Goal: Task Accomplishment & Management: Manage account settings

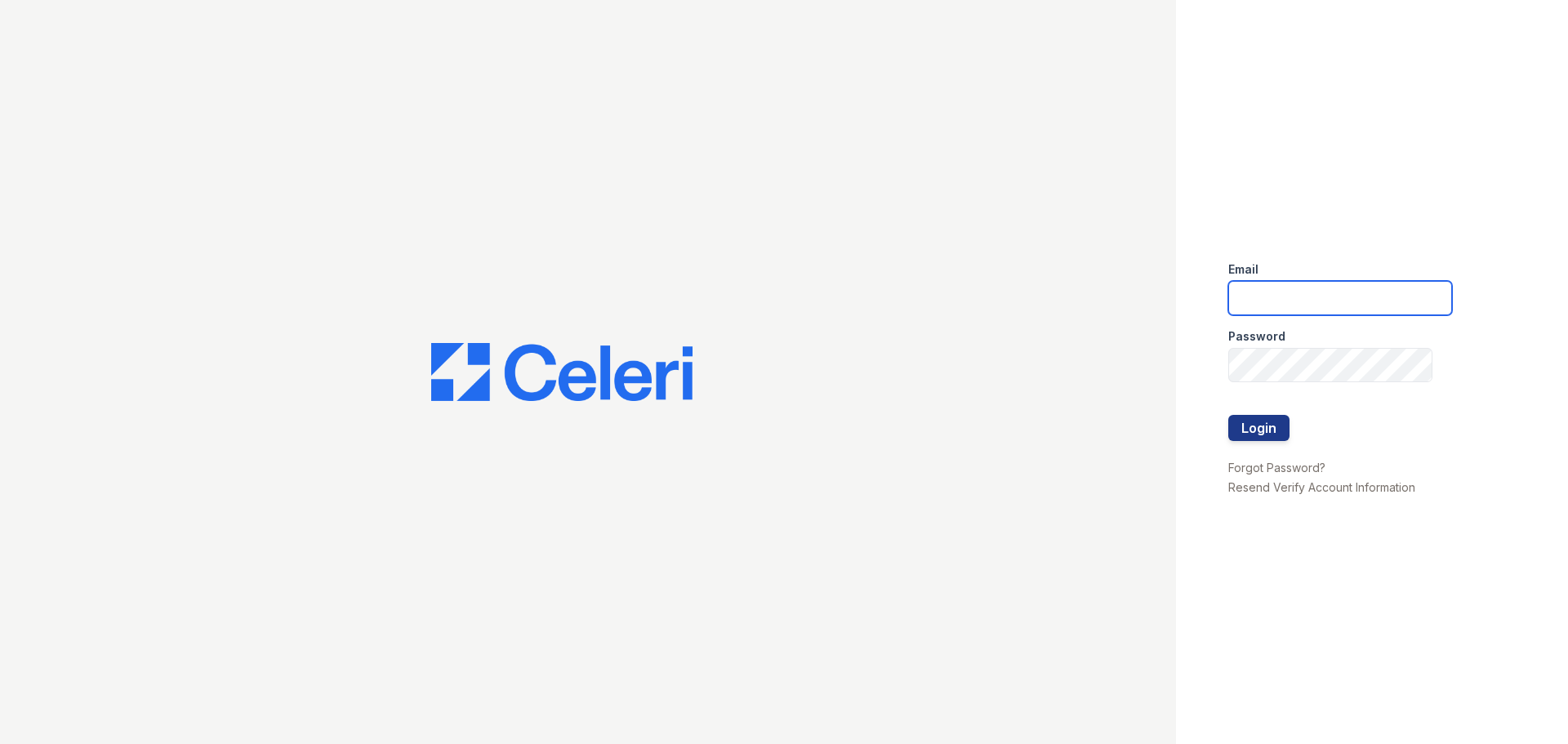
click at [1270, 282] on input "email" at bounding box center [1339, 298] width 224 height 34
type input "[EMAIL_ADDRESS][DOMAIN_NAME]"
click at [1228, 415] on button "Login" at bounding box center [1259, 427] width 62 height 26
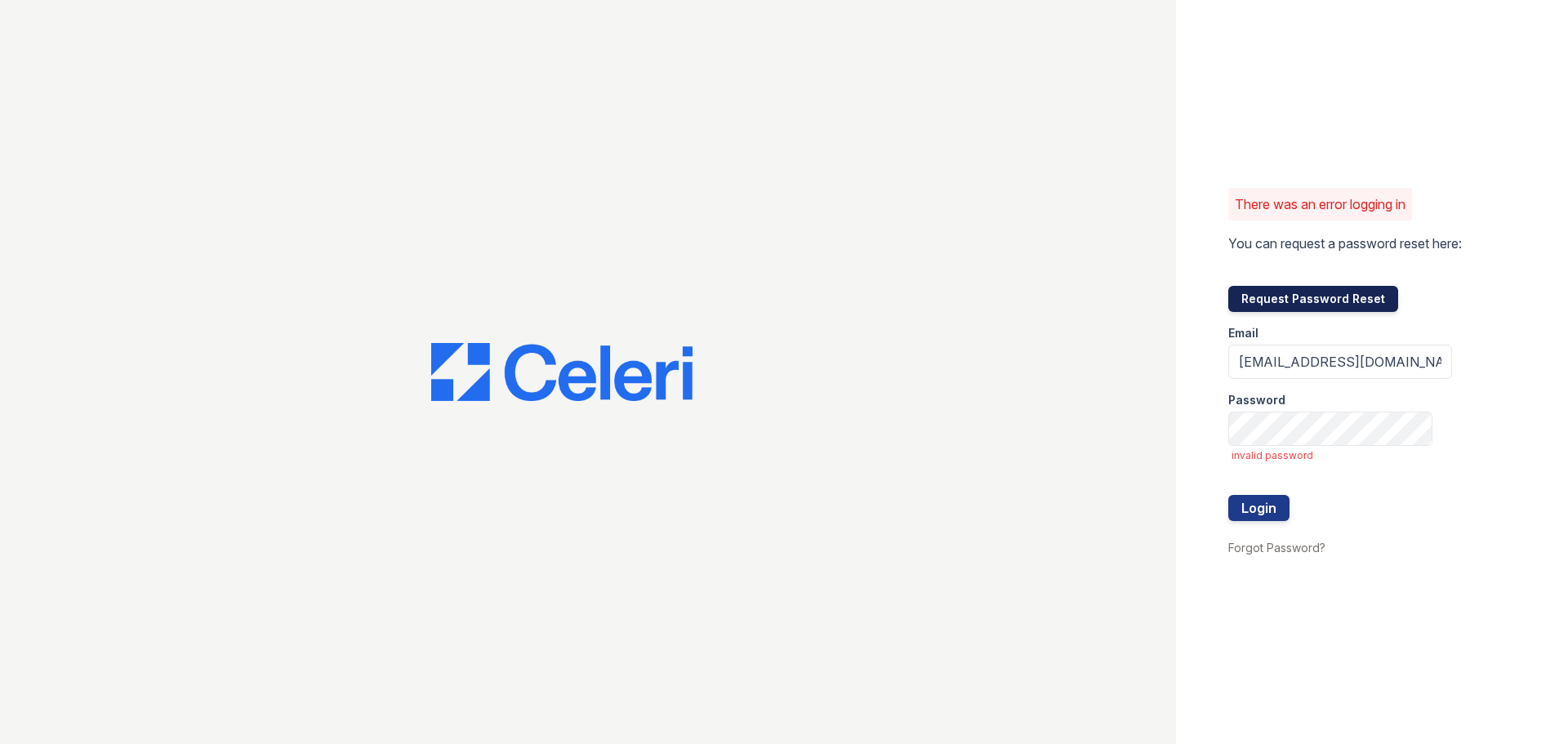
click at [1314, 303] on button "Request Password Reset" at bounding box center [1313, 298] width 170 height 26
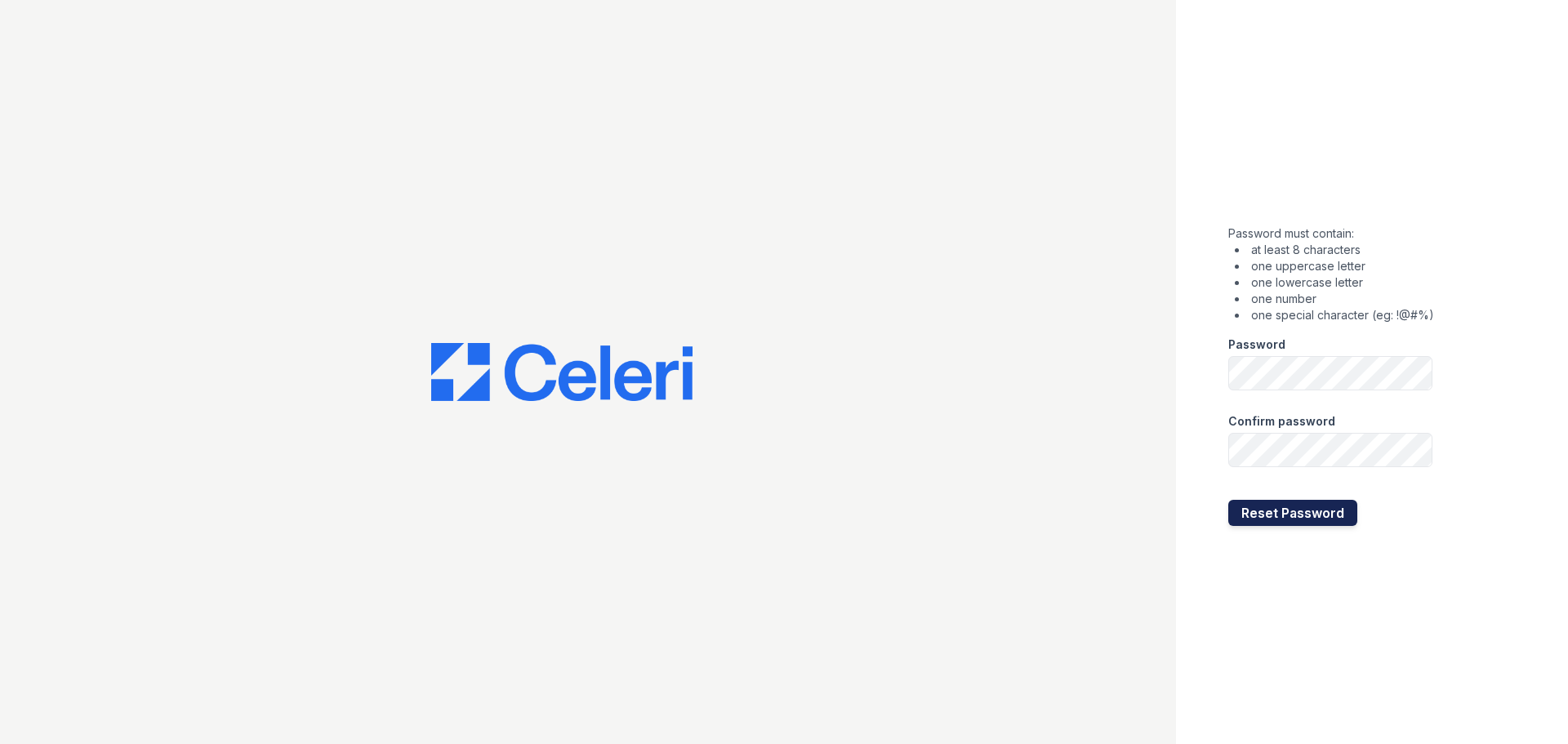
click at [1284, 518] on button "Reset Password" at bounding box center [1292, 512] width 129 height 26
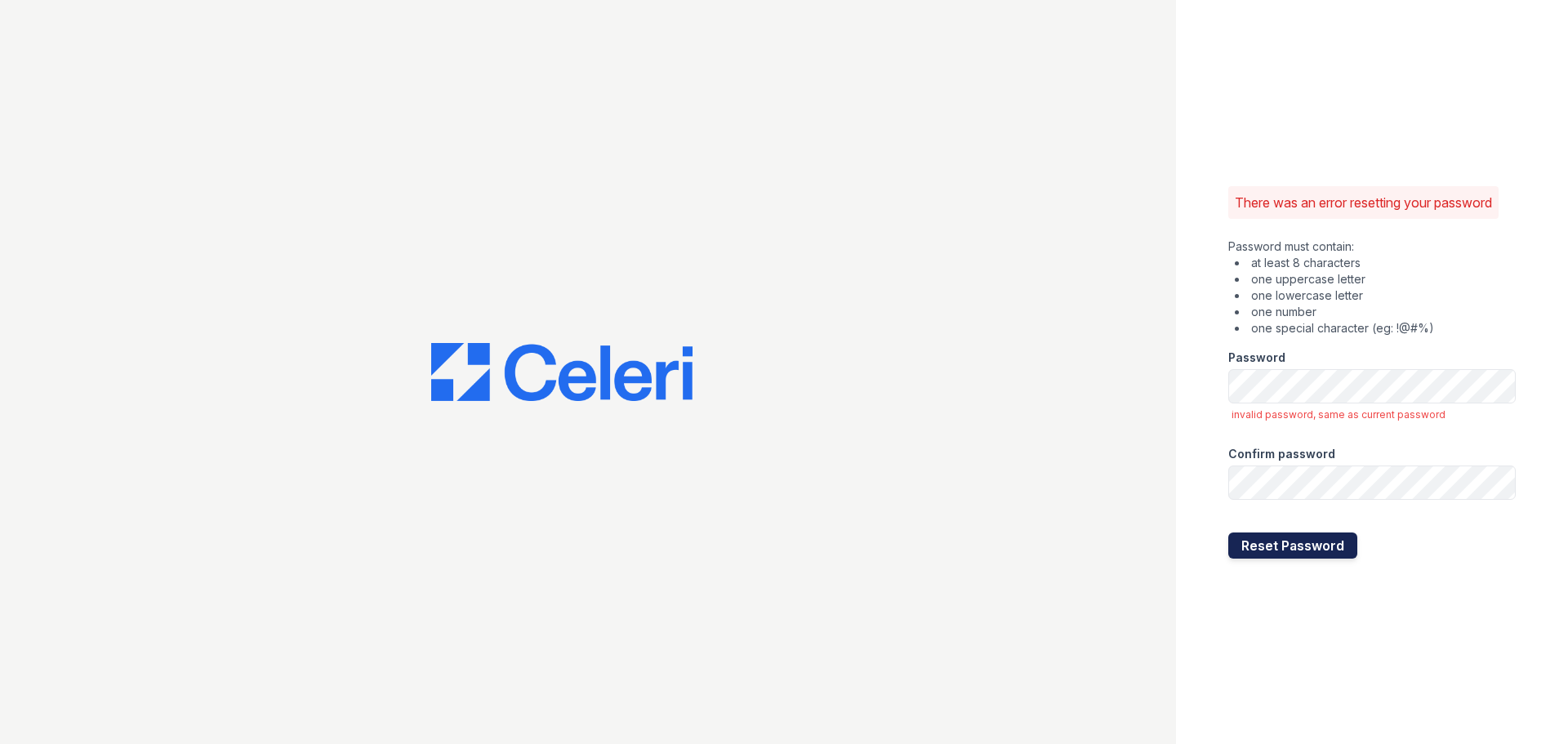
click at [1270, 555] on button "Reset Password" at bounding box center [1292, 544] width 129 height 26
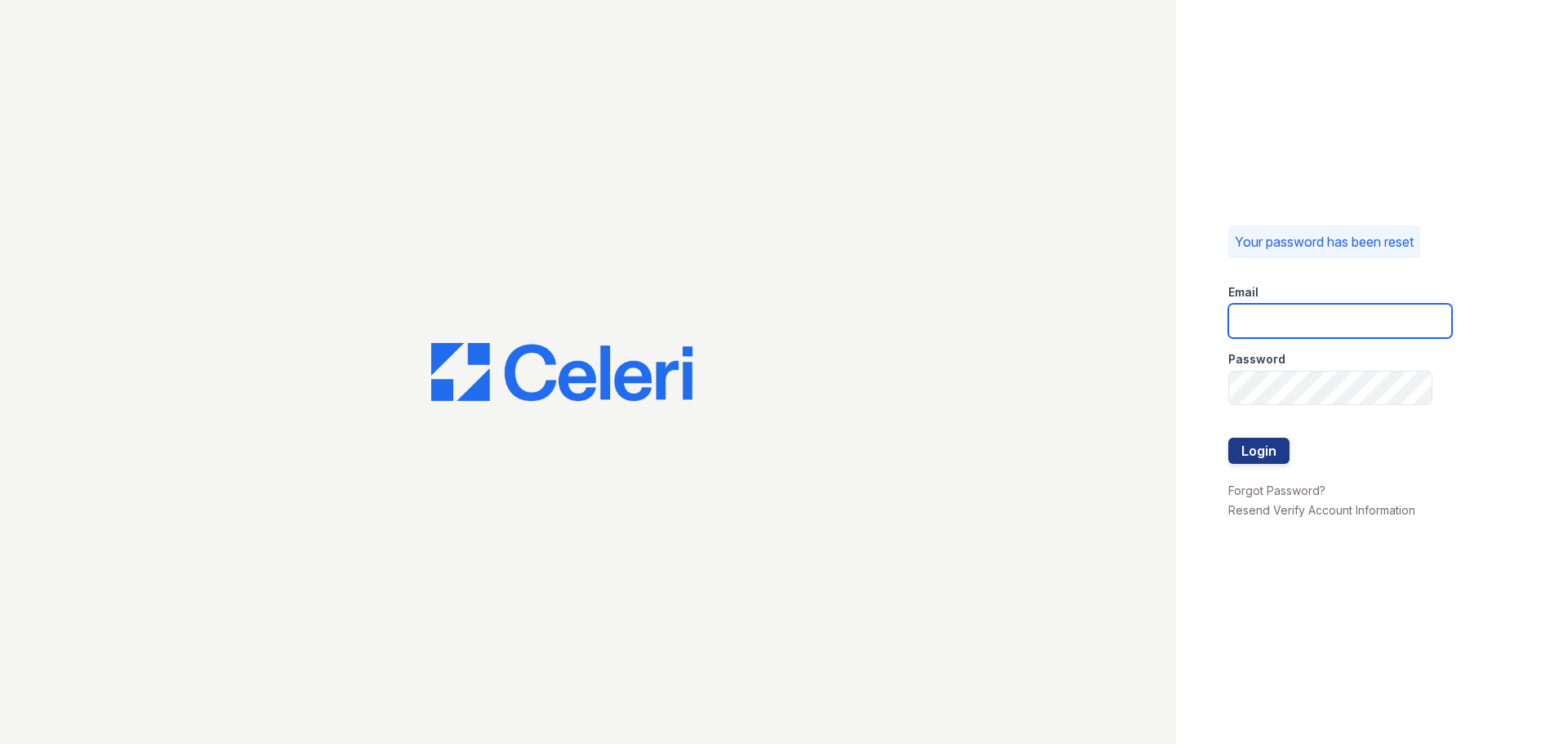
type input "jaxon1@cafmanagement.com"
click at [1502, 63] on div "Your password has been reset Email jaxon1@cafmanagement.com Password Login Forg…" at bounding box center [1373, 372] width 392 height 744
click at [1257, 456] on button "Login" at bounding box center [1259, 451] width 62 height 26
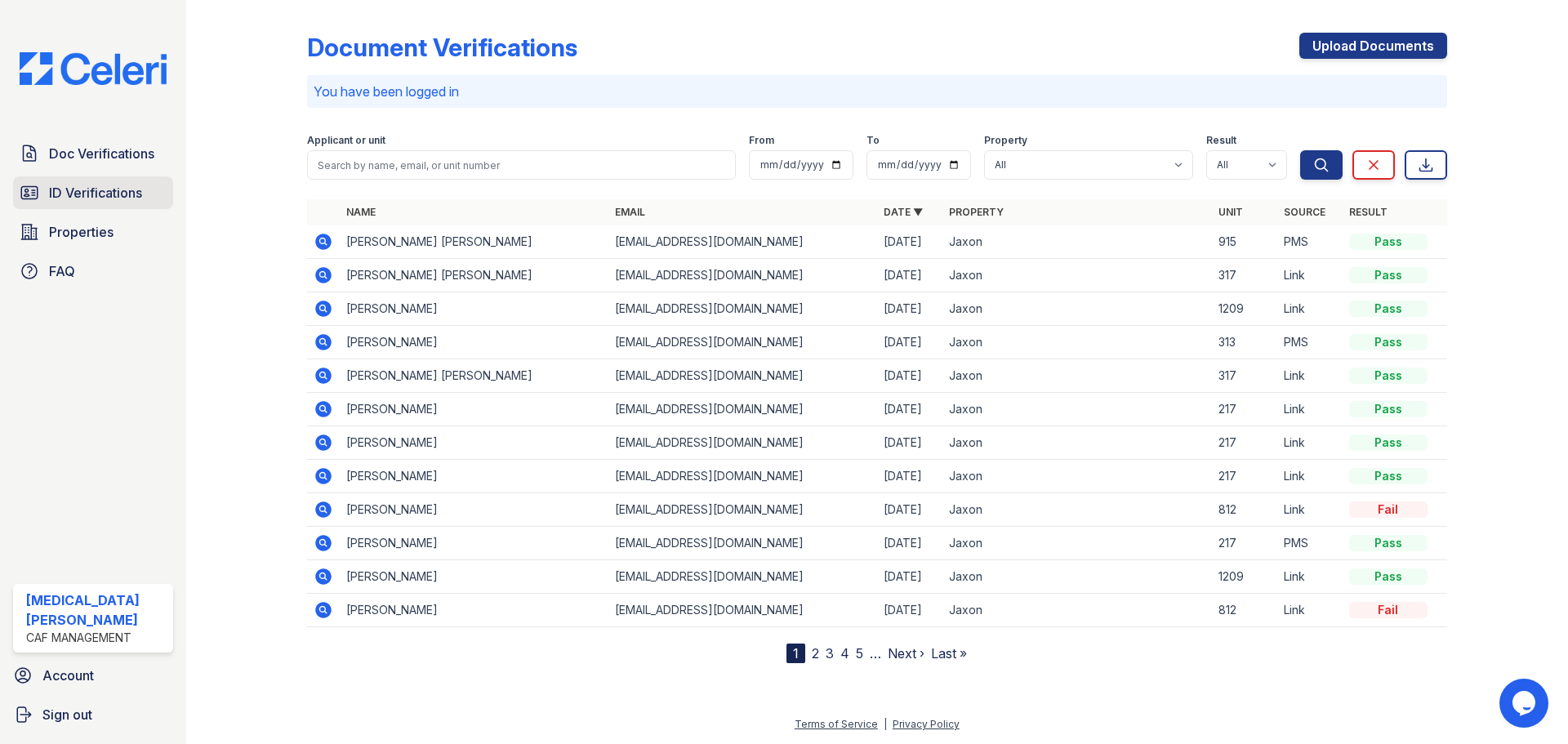
click at [128, 195] on span "ID Verifications" at bounding box center [96, 193] width 93 height 20
